Goal: Transaction & Acquisition: Purchase product/service

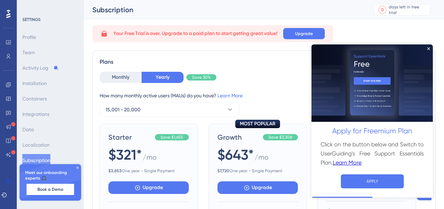
click at [427, 47] on img at bounding box center [372, 83] width 121 height 78
drag, startPoint x: 429, startPoint y: 48, endPoint x: 741, endPoint y: 93, distance: 314.8
click at [429, 48] on icon "Close Preview" at bounding box center [428, 48] width 3 height 3
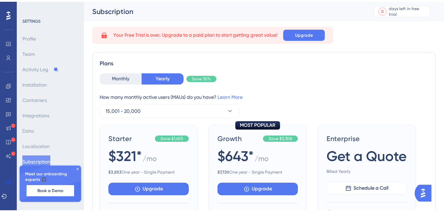
scroll to position [23, 0]
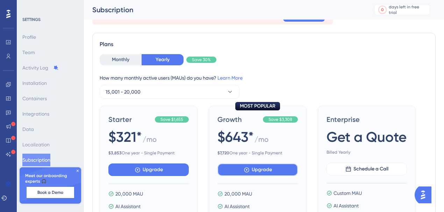
click at [189, 174] on button "Upgrade" at bounding box center [148, 170] width 80 height 13
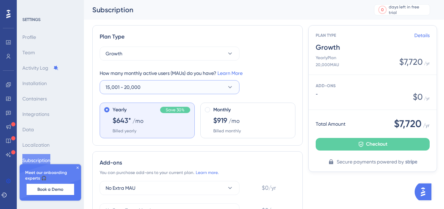
click at [163, 87] on button "15,001 - 20,000" at bounding box center [170, 87] width 140 height 14
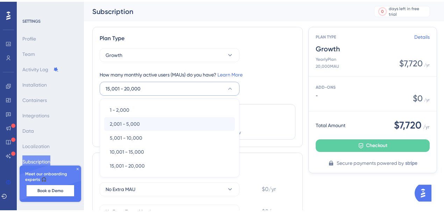
scroll to position [31, 0]
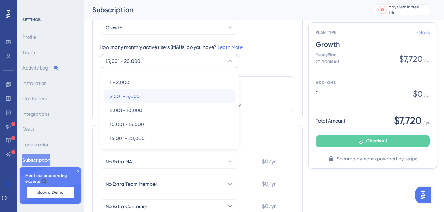
click at [133, 93] on span "2,001 - 5,000" at bounding box center [125, 96] width 30 height 8
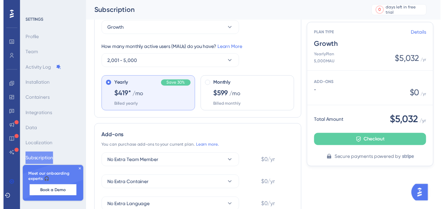
scroll to position [8, 0]
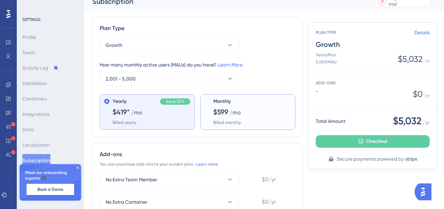
click at [238, 105] on div "Monthly" at bounding box center [252, 101] width 78 height 8
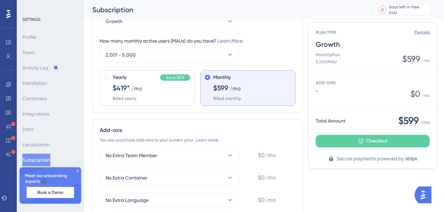
scroll to position [55, 0]
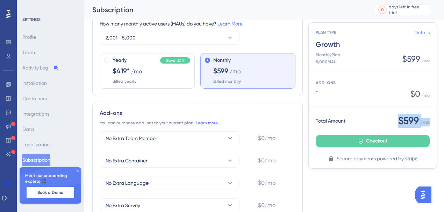
drag, startPoint x: 391, startPoint y: 126, endPoint x: 433, endPoint y: 122, distance: 41.4
click at [433, 122] on div "Total Amount $599 / mo Checkout Secure payments powered by" at bounding box center [373, 138] width 128 height 62
click at [429, 119] on span "/ mo" at bounding box center [424, 122] width 9 height 8
click at [425, 36] on link "Details" at bounding box center [421, 32] width 15 height 8
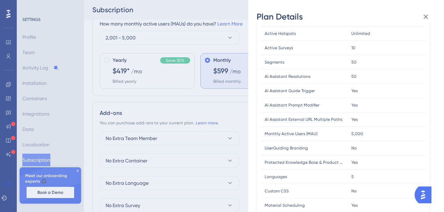
scroll to position [116, 0]
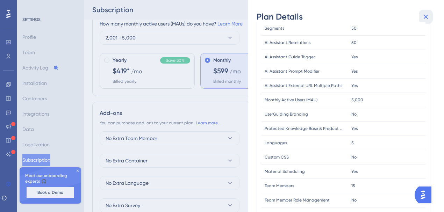
click at [421, 22] on button at bounding box center [426, 17] width 14 height 14
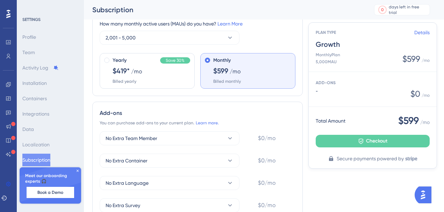
click at [9, 78] on div at bounding box center [8, 111] width 11 height 98
drag, startPoint x: 429, startPoint y: 121, endPoint x: 392, endPoint y: 115, distance: 36.9
click at [392, 115] on div "Total Amount $599 / mo" at bounding box center [373, 121] width 114 height 14
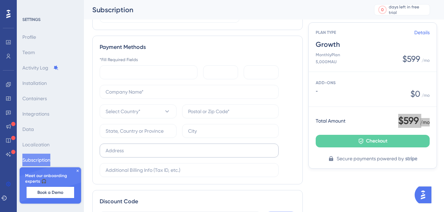
scroll to position [267, 0]
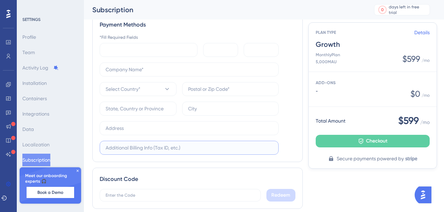
click at [179, 147] on input "text" at bounding box center [189, 148] width 167 height 8
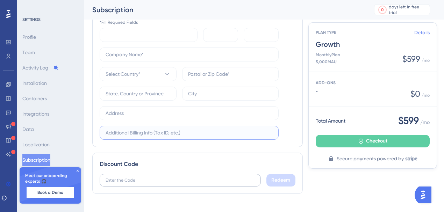
scroll to position [291, 0]
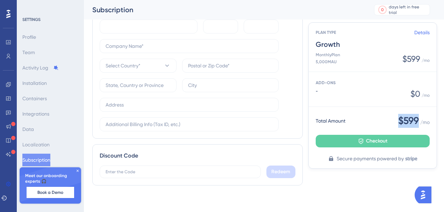
drag, startPoint x: 418, startPoint y: 119, endPoint x: 390, endPoint y: 118, distance: 27.3
click at [390, 118] on div "Total Amount $599 / mo" at bounding box center [373, 121] width 114 height 14
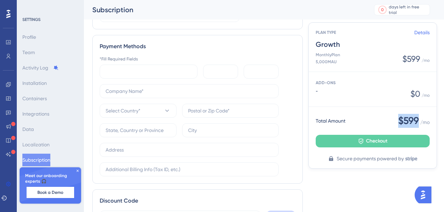
scroll to position [244, 0]
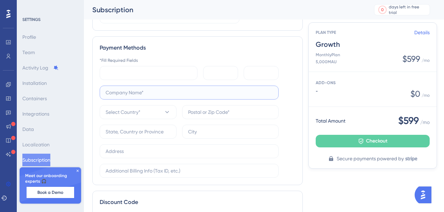
click at [118, 90] on input "text" at bounding box center [189, 93] width 167 height 8
type input "GUPY"
drag, startPoint x: 157, startPoint y: 94, endPoint x: 99, endPoint y: 92, distance: 57.4
click at [99, 92] on div "Payment Methods *Fill Required Fields GUPY Select Country*" at bounding box center [197, 110] width 211 height 149
click at [234, 92] on input "GUPY TECNOLOGIA E RECRUTAMENTO LTDA" at bounding box center [189, 93] width 167 height 8
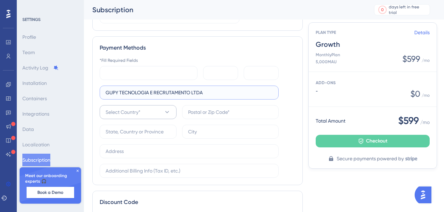
type input "GUPY TECNOLOGIA E RECRUTAMENTO LTDA"
click at [143, 111] on button "Select Country*" at bounding box center [138, 112] width 77 height 14
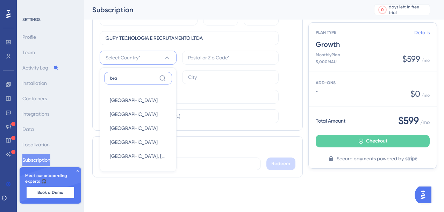
scroll to position [291, 0]
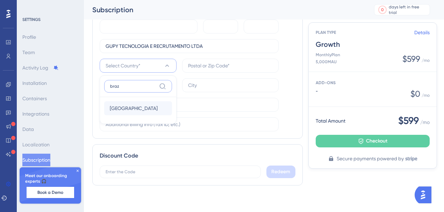
type input "braz"
click at [133, 103] on div "Brazil Brazil" at bounding box center [138, 108] width 57 height 14
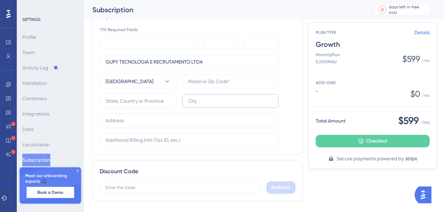
scroll to position [267, 0]
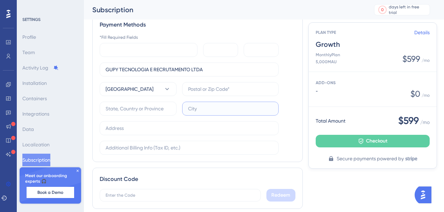
click at [215, 110] on input "text" at bounding box center [230, 109] width 85 height 8
type input "São Paulo"
click at [135, 111] on label at bounding box center [138, 109] width 77 height 14
click at [135, 111] on input "text" at bounding box center [138, 109] width 65 height 8
type input "São Paulo"
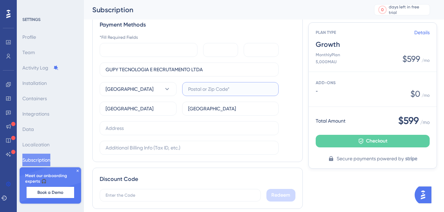
click at [215, 90] on input "text" at bounding box center [230, 89] width 85 height 8
click at [216, 93] on label at bounding box center [230, 89] width 97 height 14
click at [216, 93] on input "text" at bounding box center [230, 89] width 85 height 8
click at [255, 46] on iframe at bounding box center [263, 50] width 26 height 8
click at [229, 91] on input "text" at bounding box center [230, 89] width 85 height 8
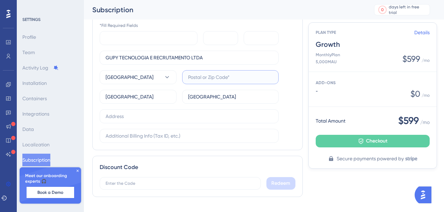
scroll to position [291, 0]
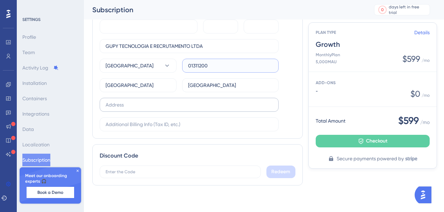
type input "01311200"
click at [118, 104] on input "text" at bounding box center [189, 105] width 167 height 8
click at [179, 123] on input "text" at bounding box center [189, 125] width 167 height 8
click at [164, 105] on input "Avenida Paulista 1079" at bounding box center [189, 105] width 167 height 8
type input "Avenida Paulista 1079 andar 11"
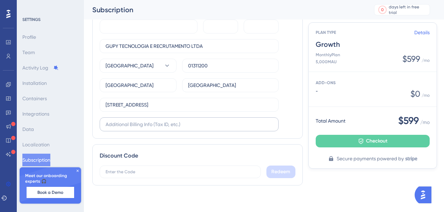
click at [190, 129] on label at bounding box center [189, 124] width 179 height 14
click at [190, 128] on input "text" at bounding box center [189, 125] width 167 height 8
click at [210, 123] on input "text" at bounding box center [189, 125] width 167 height 8
click at [141, 122] on input "text" at bounding box center [189, 125] width 167 height 8
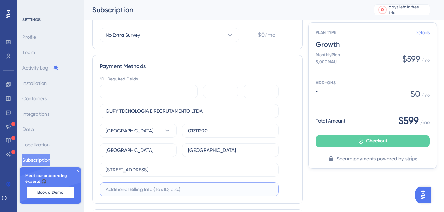
scroll to position [221, 0]
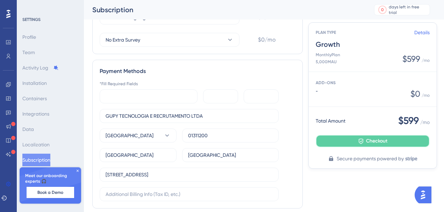
click at [343, 137] on button "Checkout" at bounding box center [373, 141] width 114 height 13
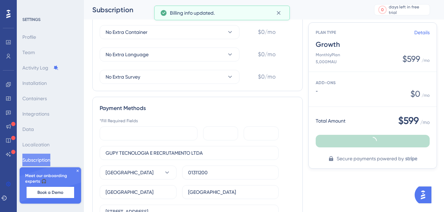
scroll to position [174, 0]
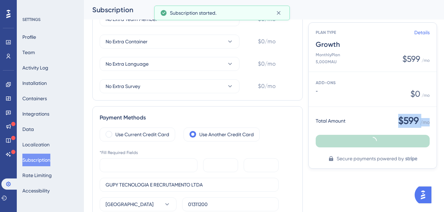
drag, startPoint x: 429, startPoint y: 122, endPoint x: 393, endPoint y: 122, distance: 36.0
click at [393, 122] on div "Total Amount $599 / mo" at bounding box center [373, 121] width 114 height 14
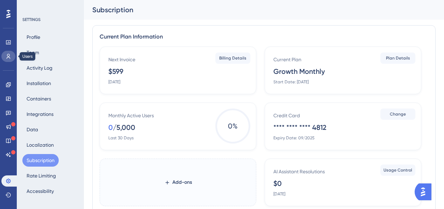
click at [13, 54] on link at bounding box center [8, 56] width 14 height 11
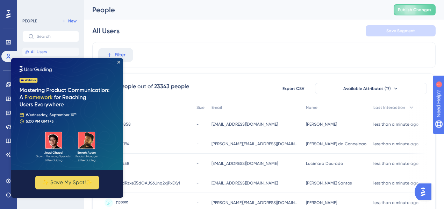
click at [115, 63] on img at bounding box center [67, 114] width 112 height 112
click at [122, 63] on img at bounding box center [67, 114] width 112 height 112
click at [119, 62] on icon "Close Preview" at bounding box center [118, 62] width 3 height 3
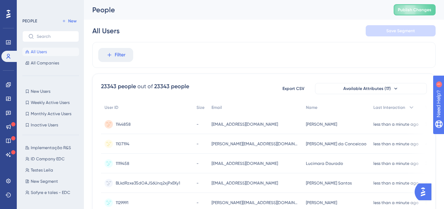
click at [49, 52] on button "All Users" at bounding box center [50, 52] width 57 height 8
click at [37, 93] on span "New Users" at bounding box center [41, 91] width 20 height 6
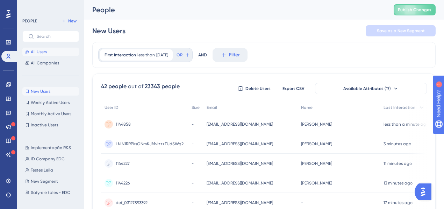
click at [36, 50] on span "All Users" at bounding box center [39, 52] width 16 height 6
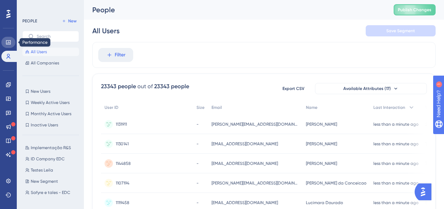
click at [6, 41] on icon at bounding box center [9, 43] width 6 height 6
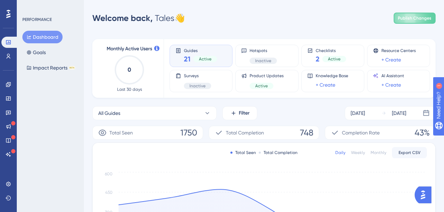
click at [132, 49] on span "Monthly Active Users" at bounding box center [129, 49] width 45 height 8
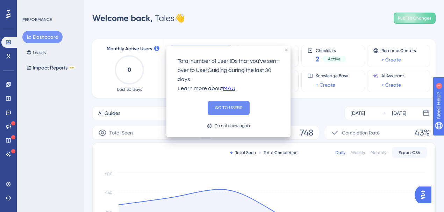
click at [243, 113] on button "GO TO USERS" at bounding box center [229, 108] width 42 height 14
click at [232, 103] on button "GO TO USERS" at bounding box center [229, 108] width 42 height 14
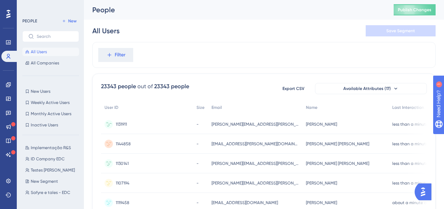
click at [245, 123] on span "[PERSON_NAME][EMAIL_ADDRESS][PERSON_NAME][DOMAIN_NAME]" at bounding box center [255, 124] width 87 height 6
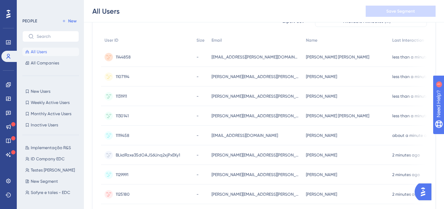
scroll to position [23, 0]
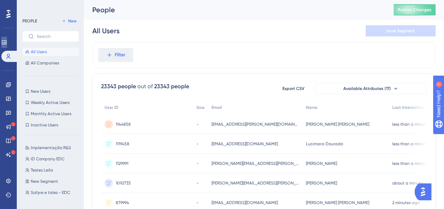
click at [5, 44] on link at bounding box center [4, 42] width 6 height 11
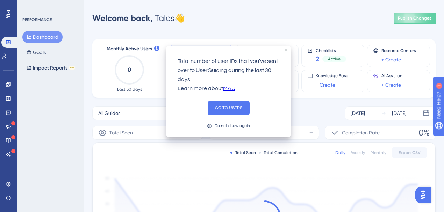
click at [155, 49] on icon at bounding box center [156, 48] width 5 height 5
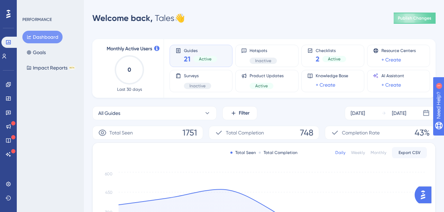
click at [298, 22] on div "Welcome back, Tales 👋 Publish Changes" at bounding box center [263, 18] width 343 height 14
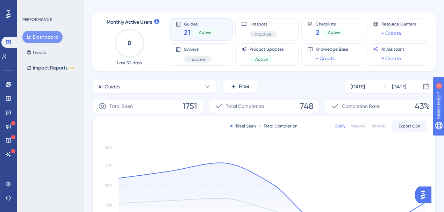
scroll to position [23, 0]
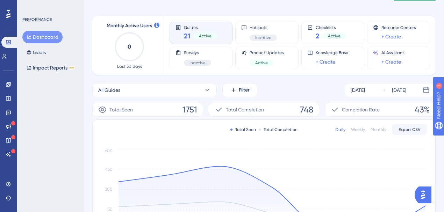
click at [126, 35] on icon "0" at bounding box center [129, 46] width 31 height 31
click at [122, 31] on icon "0" at bounding box center [129, 46] width 31 height 31
click at [161, 26] on div "Monthly Active Users 0 Last 30 days" at bounding box center [129, 45] width 69 height 59
click at [159, 25] on div "Monthly Active Users 0 Last 30 days" at bounding box center [129, 45] width 69 height 59
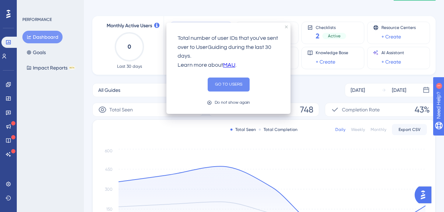
click at [238, 88] on button "GO TO USERS" at bounding box center [229, 85] width 42 height 14
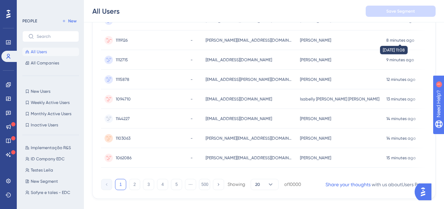
scroll to position [355, 0]
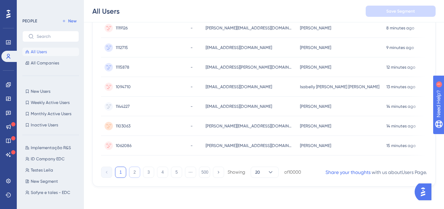
drag, startPoint x: 134, startPoint y: 172, endPoint x: 130, endPoint y: 171, distance: 3.9
click at [133, 171] on button "2" at bounding box center [134, 171] width 11 height 11
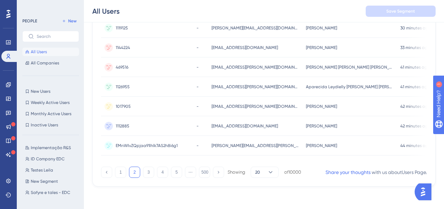
click at [112, 174] on div "1 2 3 4 5 ⋯ 500 Showing 20 of 10000" at bounding box center [201, 171] width 200 height 11
click at [115, 174] on div "1 2 3 4 5 ⋯ 500 Showing 20 of 10000" at bounding box center [201, 171] width 200 height 11
click at [116, 175] on div "1 2 3 4 5 ⋯ 500 Showing 20 of 10000" at bounding box center [201, 171] width 200 height 11
click at [118, 175] on button "1" at bounding box center [120, 171] width 11 height 11
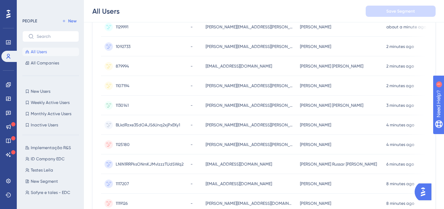
scroll to position [0, 0]
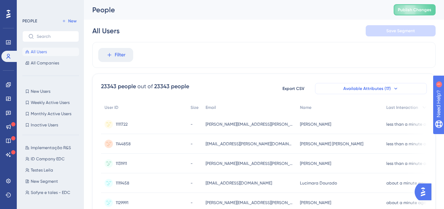
click at [378, 86] on span "Available Attributes (17)" at bounding box center [367, 89] width 48 height 6
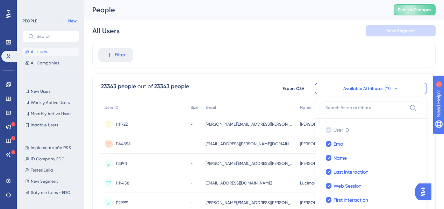
scroll to position [62, 0]
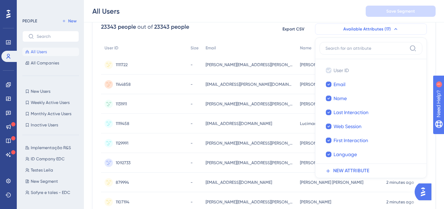
click at [336, 31] on button "Available Attributes (17)" at bounding box center [371, 28] width 112 height 11
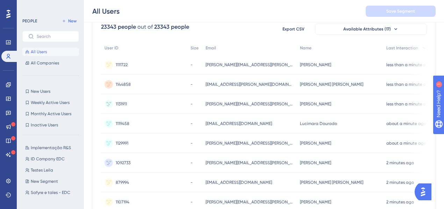
click at [246, 19] on div "All Users Save Segment" at bounding box center [264, 11] width 360 height 22
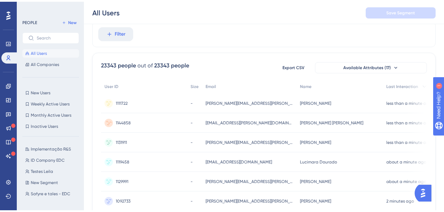
scroll to position [0, 0]
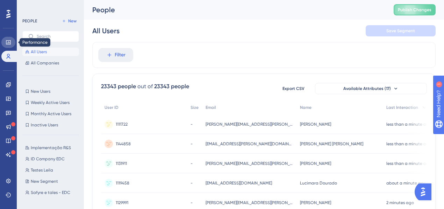
click at [8, 44] on icon at bounding box center [9, 43] width 6 height 6
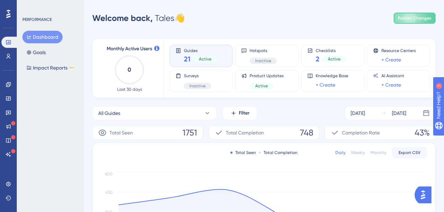
click at [129, 78] on icon "0" at bounding box center [129, 70] width 31 height 31
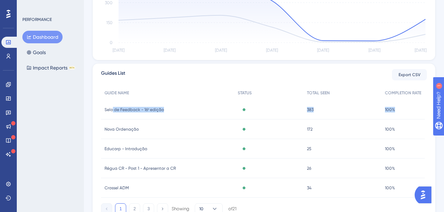
drag, startPoint x: 113, startPoint y: 110, endPoint x: 397, endPoint y: 110, distance: 283.9
click at [0, 0] on div "Selo de Feedback - 16ª edição Selo de Feedback - 16ª edição Active 383 383 100%…" at bounding box center [0, 0] width 0 height 0
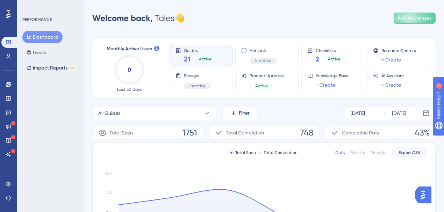
click at [116, 72] on icon "0" at bounding box center [129, 70] width 31 height 31
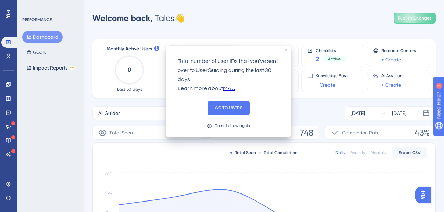
click at [154, 48] on div "Monthly Active Users 0 Last 30 days" at bounding box center [130, 69] width 52 height 48
click at [158, 48] on icon at bounding box center [156, 48] width 5 height 5
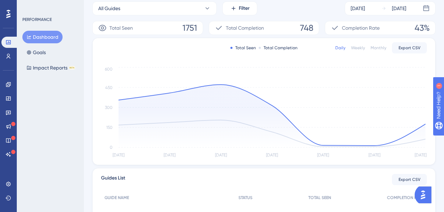
scroll to position [93, 0]
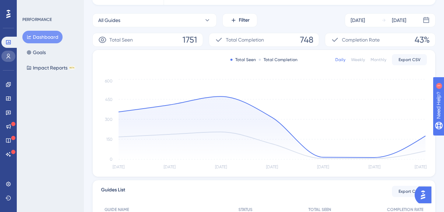
click at [9, 55] on icon at bounding box center [9, 57] width 6 height 6
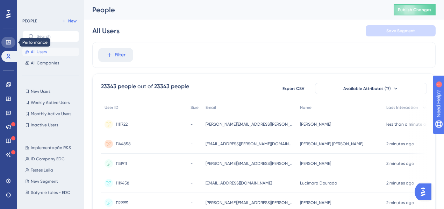
click at [12, 43] on link at bounding box center [8, 42] width 14 height 11
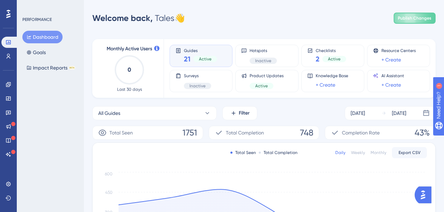
click at [315, 19] on div "Welcome back, Tales 👋 Publish Changes" at bounding box center [263, 18] width 343 height 14
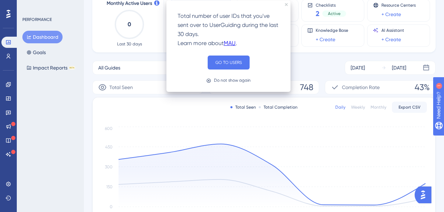
scroll to position [23, 0]
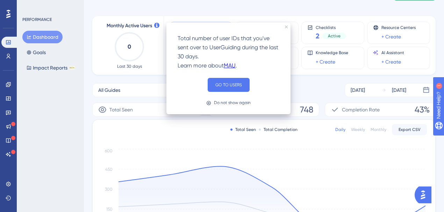
click at [156, 27] on icon at bounding box center [156, 25] width 5 height 5
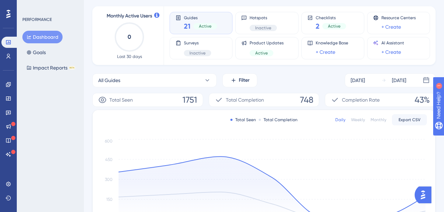
scroll to position [7, 0]
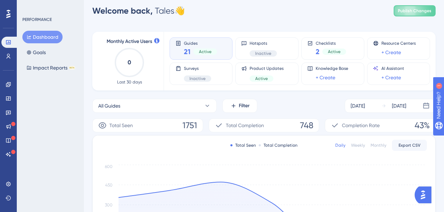
click at [7, 177] on div "Performance Users Engagement Widgets Feedback Product Updates Knowledge Base AI…" at bounding box center [8, 106] width 17 height 212
click at [9, 187] on link at bounding box center [8, 184] width 14 height 11
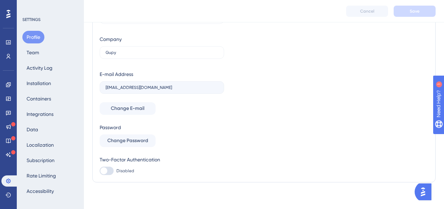
scroll to position [53, 0]
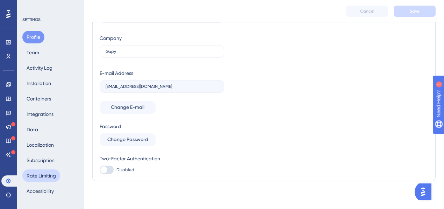
click at [51, 177] on button "Rate Limiting" at bounding box center [41, 175] width 38 height 13
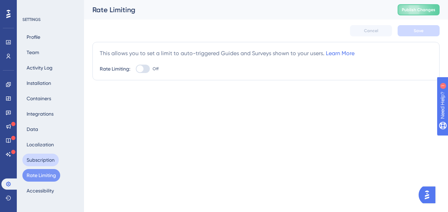
click at [36, 161] on button "Subscription" at bounding box center [40, 160] width 36 height 13
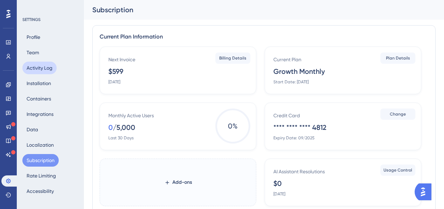
drag, startPoint x: 37, startPoint y: 69, endPoint x: 36, endPoint y: 63, distance: 5.6
click at [37, 68] on button "Activity Log" at bounding box center [39, 68] width 34 height 13
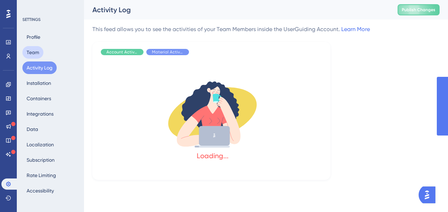
click at [35, 52] on button "Team" at bounding box center [32, 52] width 21 height 13
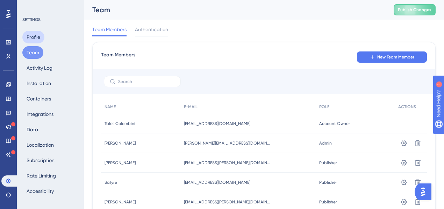
click at [40, 34] on button "Profile" at bounding box center [33, 37] width 22 height 13
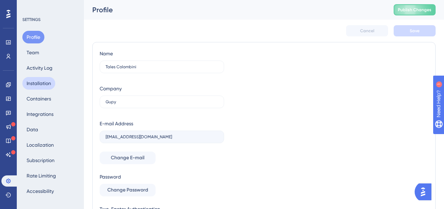
click at [43, 82] on button "Installation" at bounding box center [38, 83] width 33 height 13
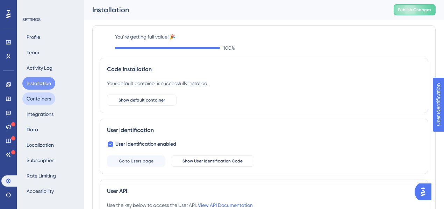
click at [44, 102] on button "Containers" at bounding box center [38, 98] width 33 height 13
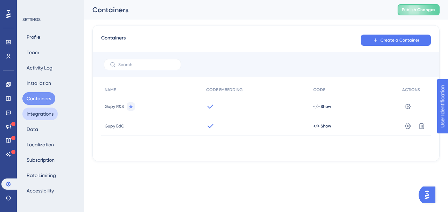
click at [44, 112] on button "Integrations" at bounding box center [39, 114] width 35 height 13
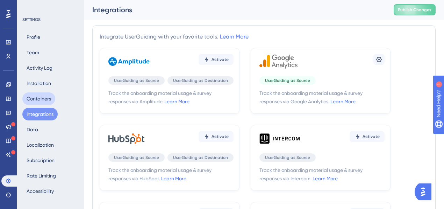
click at [43, 102] on button "Containers" at bounding box center [38, 98] width 33 height 13
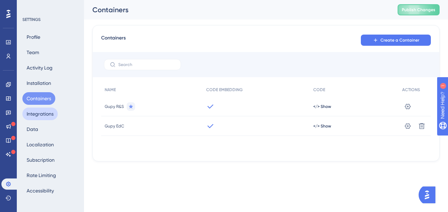
drag, startPoint x: 50, startPoint y: 115, endPoint x: 46, endPoint y: 123, distance: 8.9
click at [50, 115] on button "Integrations" at bounding box center [39, 114] width 35 height 13
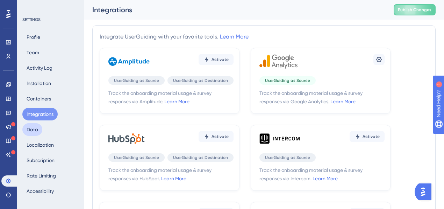
click at [38, 129] on button "Data" at bounding box center [32, 129] width 20 height 13
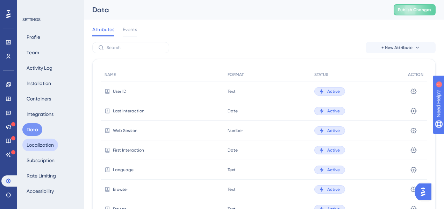
click at [43, 143] on button "Localization" at bounding box center [40, 144] width 36 height 13
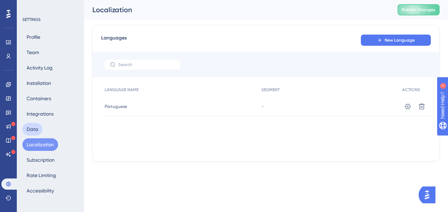
click at [40, 126] on button "Data" at bounding box center [32, 129] width 20 height 13
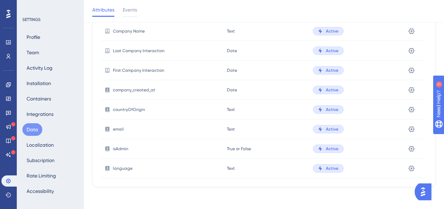
scroll to position [101, 0]
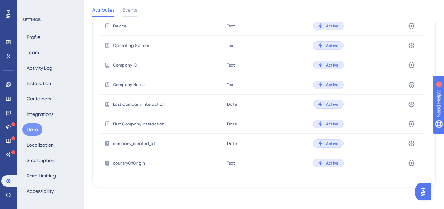
click at [58, 142] on div "Profile Team Activity Log Installation Containers Integrations Data Localizatio…" at bounding box center [50, 114] width 57 height 166
click at [44, 145] on button "Localization" at bounding box center [40, 144] width 36 height 13
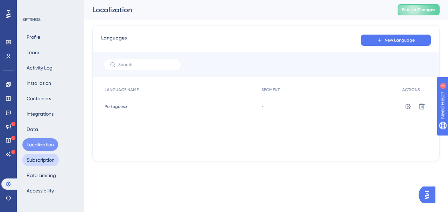
click at [42, 157] on button "Subscription" at bounding box center [40, 160] width 36 height 13
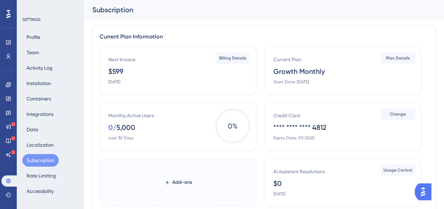
click at [233, 122] on span "0 %" at bounding box center [232, 125] width 35 height 35
click at [49, 161] on button "Subscription" at bounding box center [40, 160] width 36 height 13
click at [40, 143] on button "Localization" at bounding box center [40, 144] width 36 height 13
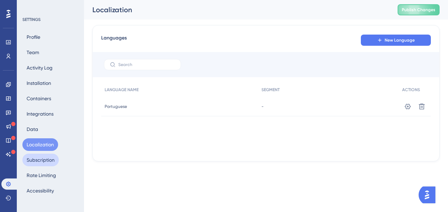
click at [40, 155] on button "Subscription" at bounding box center [40, 160] width 36 height 13
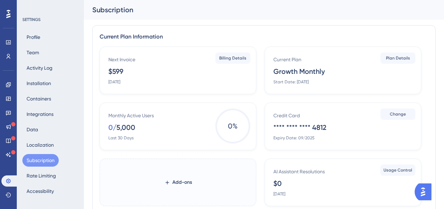
click at [159, 108] on div "Monthly Active Users 0 / 5,000 Last 30 Days 0 %" at bounding box center [178, 126] width 157 height 48
click at [227, 121] on span "0 %" at bounding box center [232, 125] width 35 height 35
click at [245, 124] on span "0 %" at bounding box center [232, 125] width 35 height 35
click at [6, 59] on link at bounding box center [8, 56] width 14 height 11
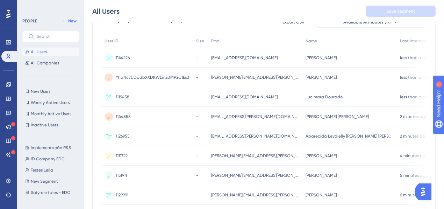
scroll to position [47, 0]
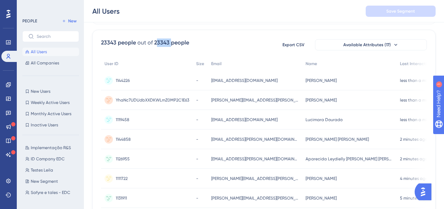
drag, startPoint x: 170, startPoint y: 41, endPoint x: 155, endPoint y: 43, distance: 14.9
click at [155, 43] on div "23343 people" at bounding box center [171, 42] width 35 height 8
drag, startPoint x: 155, startPoint y: 41, endPoint x: 168, endPoint y: 42, distance: 13.3
click at [168, 42] on div "23343 people" at bounding box center [171, 42] width 35 height 8
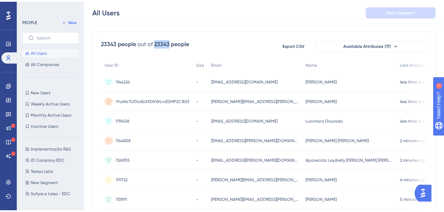
scroll to position [0, 0]
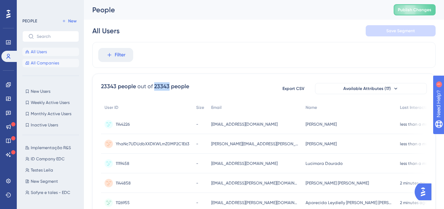
click at [44, 66] on button "All Companies" at bounding box center [50, 63] width 57 height 8
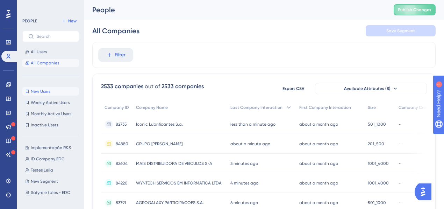
click at [49, 95] on button "New Users New Users" at bounding box center [50, 91] width 57 height 8
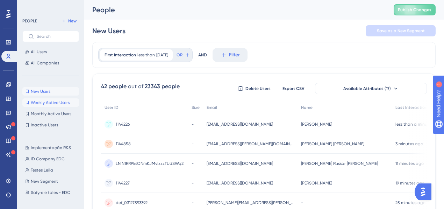
click at [65, 105] on span "Weekly Active Users" at bounding box center [50, 103] width 39 height 6
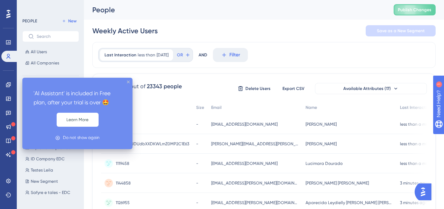
click at [127, 83] on icon "close tooltip" at bounding box center [128, 81] width 3 height 3
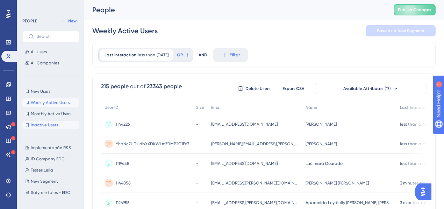
click at [50, 123] on span "Inactive Users" at bounding box center [44, 125] width 27 height 6
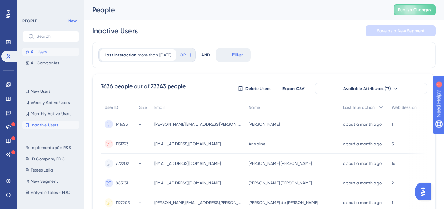
click at [37, 51] on span "All Users" at bounding box center [39, 52] width 16 height 6
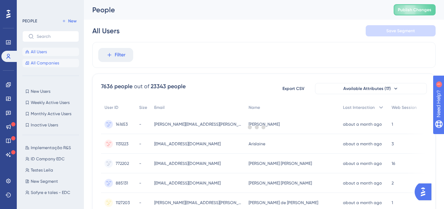
click at [40, 63] on span "All Companies" at bounding box center [45, 63] width 28 height 6
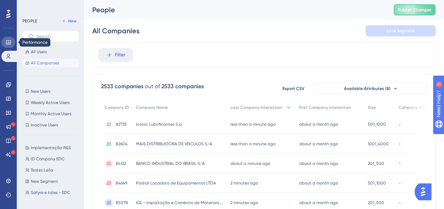
click at [12, 41] on link at bounding box center [8, 42] width 14 height 11
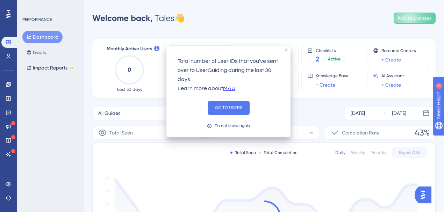
click at [157, 49] on icon at bounding box center [156, 48] width 5 height 5
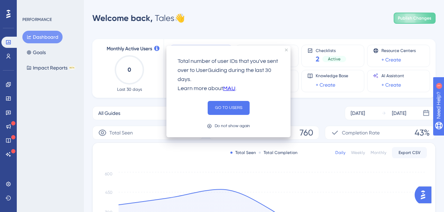
click at [156, 47] on icon at bounding box center [156, 48] width 5 height 5
click at [222, 110] on button "GO TO USERS" at bounding box center [229, 108] width 42 height 14
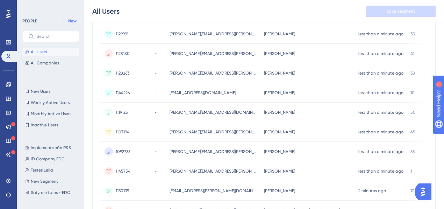
scroll to position [140, 0]
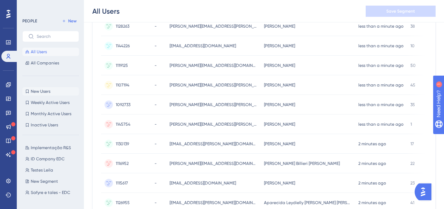
click at [43, 93] on span "New Users" at bounding box center [41, 91] width 20 height 6
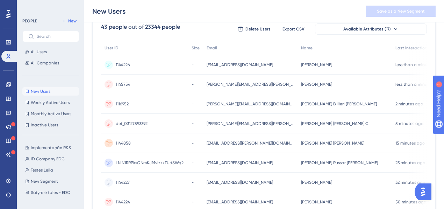
scroll to position [23, 0]
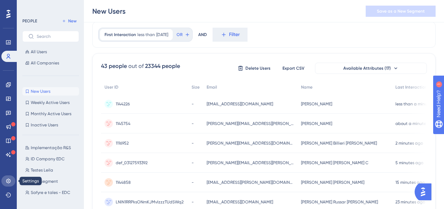
click at [9, 177] on link at bounding box center [8, 180] width 14 height 11
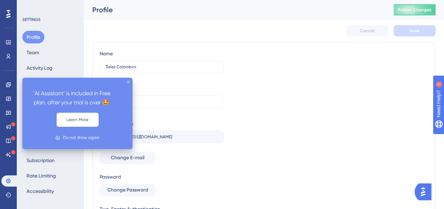
click at [13, 154] on icon at bounding box center [13, 152] width 4 height 4
click at [43, 174] on button "Rate Limiting" at bounding box center [41, 175] width 38 height 13
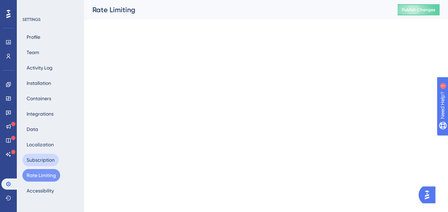
click at [43, 157] on button "Subscription" at bounding box center [40, 160] width 36 height 13
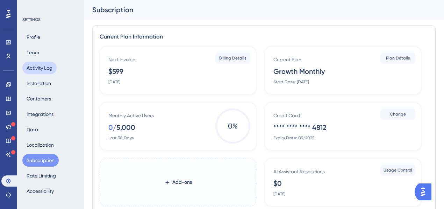
click at [46, 63] on button "Activity Log" at bounding box center [39, 68] width 34 height 13
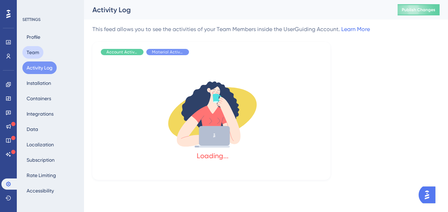
click at [42, 54] on button "Team" at bounding box center [32, 52] width 21 height 13
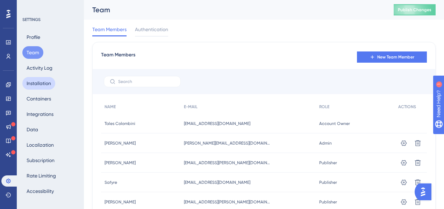
click at [36, 83] on button "Installation" at bounding box center [38, 83] width 33 height 13
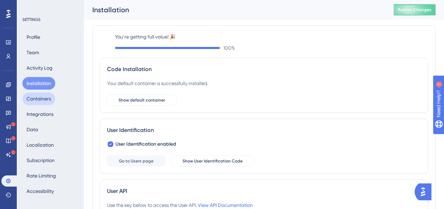
click at [34, 104] on button "Containers" at bounding box center [38, 98] width 33 height 13
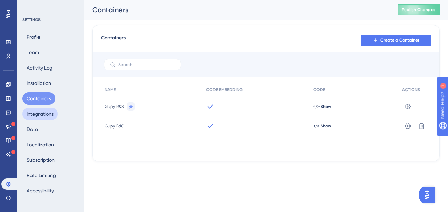
click at [34, 115] on button "Integrations" at bounding box center [39, 114] width 35 height 13
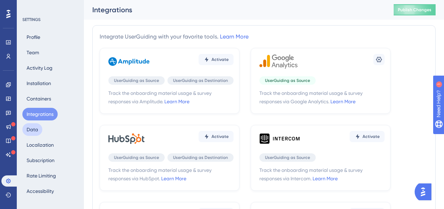
click at [30, 129] on button "Data" at bounding box center [32, 129] width 20 height 13
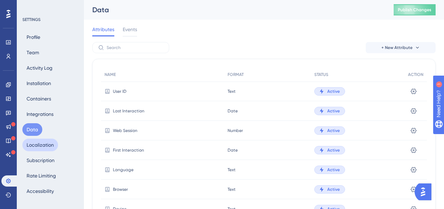
click at [30, 147] on button "Localization" at bounding box center [40, 144] width 36 height 13
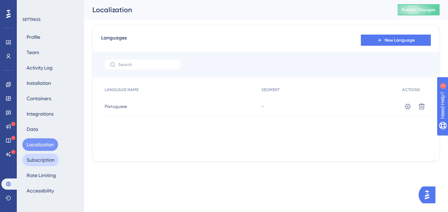
click at [38, 162] on button "Subscription" at bounding box center [40, 160] width 36 height 13
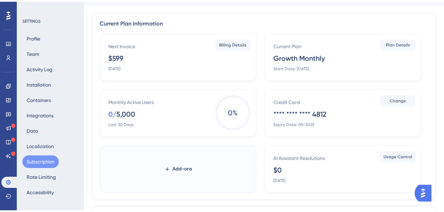
scroll to position [23, 0]
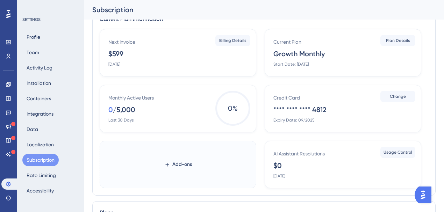
click at [124, 116] on div "Monthly Active Users 0 / 5,000 Last 30 Days" at bounding box center [179, 108] width 142 height 29
click at [246, 109] on span "0 %" at bounding box center [232, 108] width 35 height 35
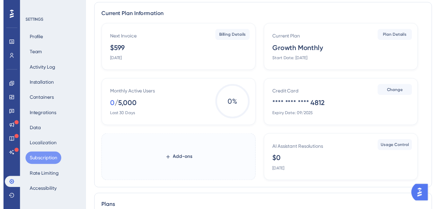
scroll to position [0, 0]
